Goal: Find specific page/section: Find specific page/section

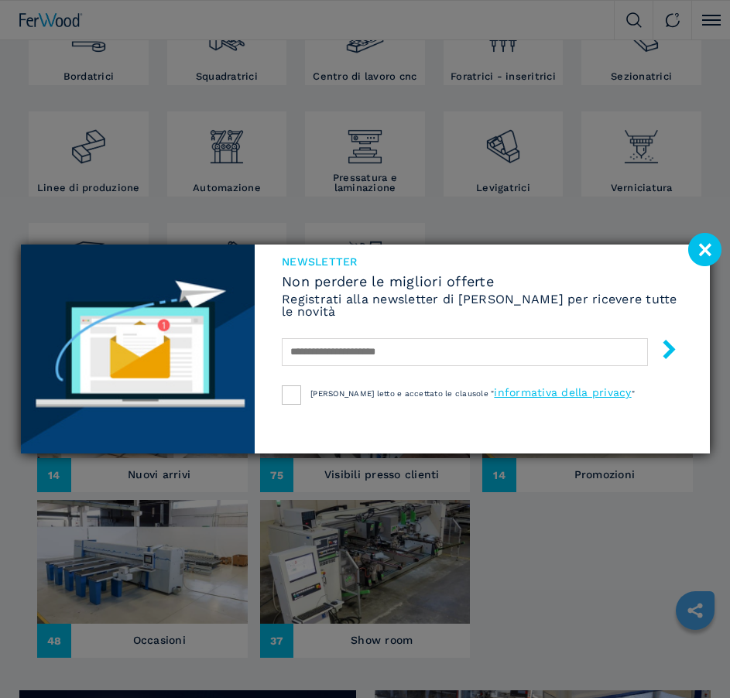
scroll to position [310, 0]
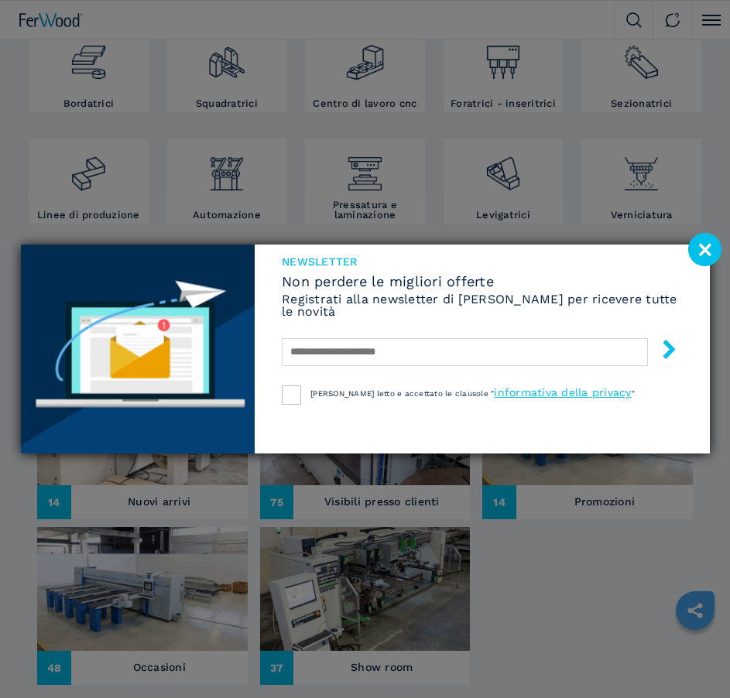
click at [710, 21] on div "NEWSLETTER Non perdere le migliori offerte Registrati alla newsletter di [PERSO…" at bounding box center [365, 349] width 730 height 698
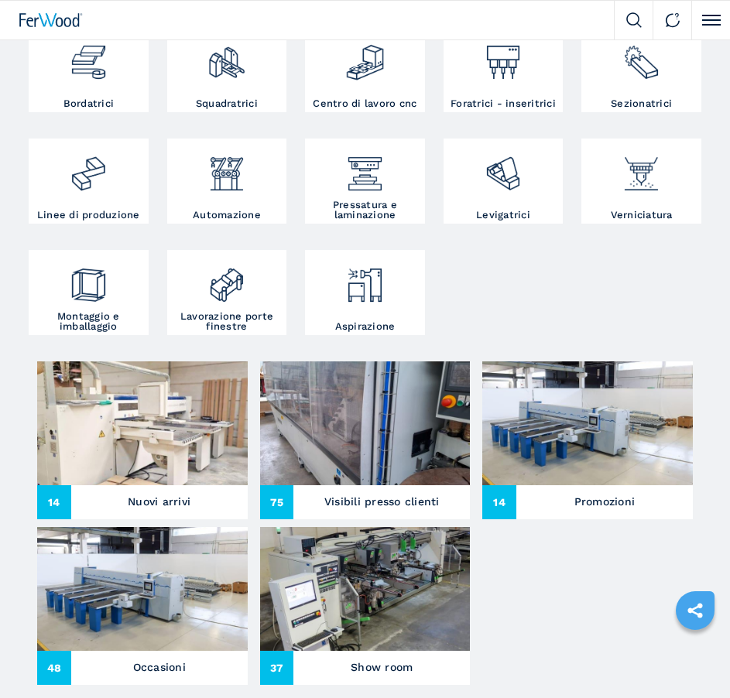
click at [715, 19] on button "Click to toggle menu" at bounding box center [710, 20] width 39 height 39
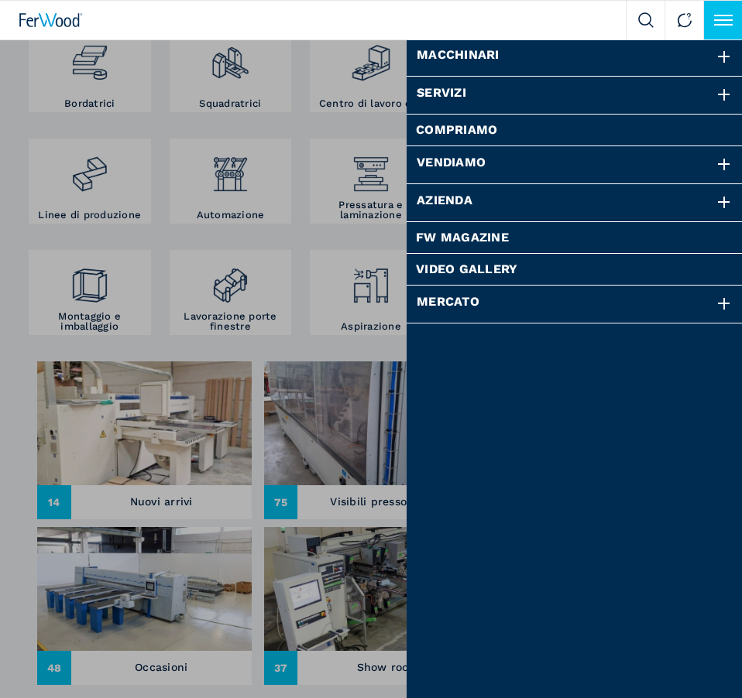
click at [444, 203] on div "Azienda" at bounding box center [574, 202] width 336 height 37
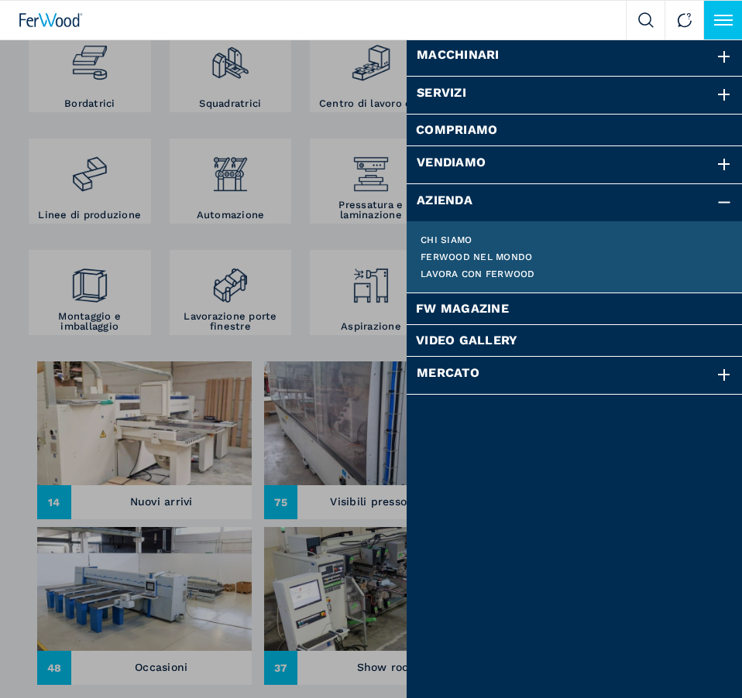
click at [437, 231] on li "Chi siamo" at bounding box center [574, 239] width 316 height 17
click at [437, 236] on link "Chi siamo" at bounding box center [574, 239] width 308 height 9
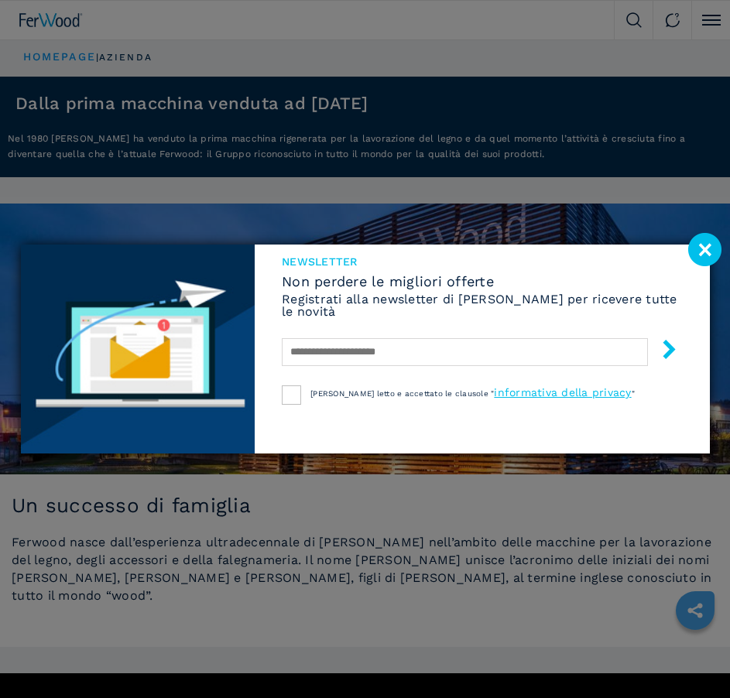
click at [701, 252] on image at bounding box center [704, 249] width 33 height 33
